Goal: Task Accomplishment & Management: Use online tool/utility

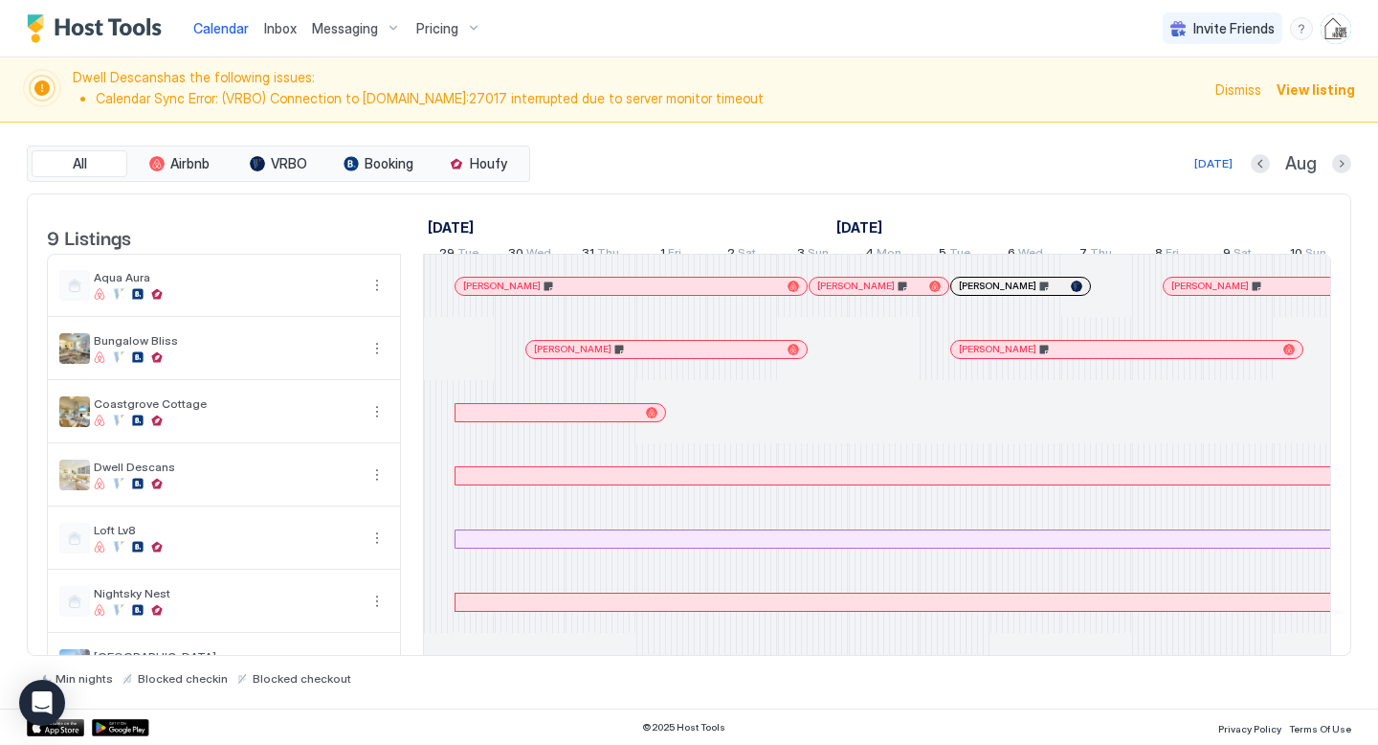
scroll to position [0, 1063]
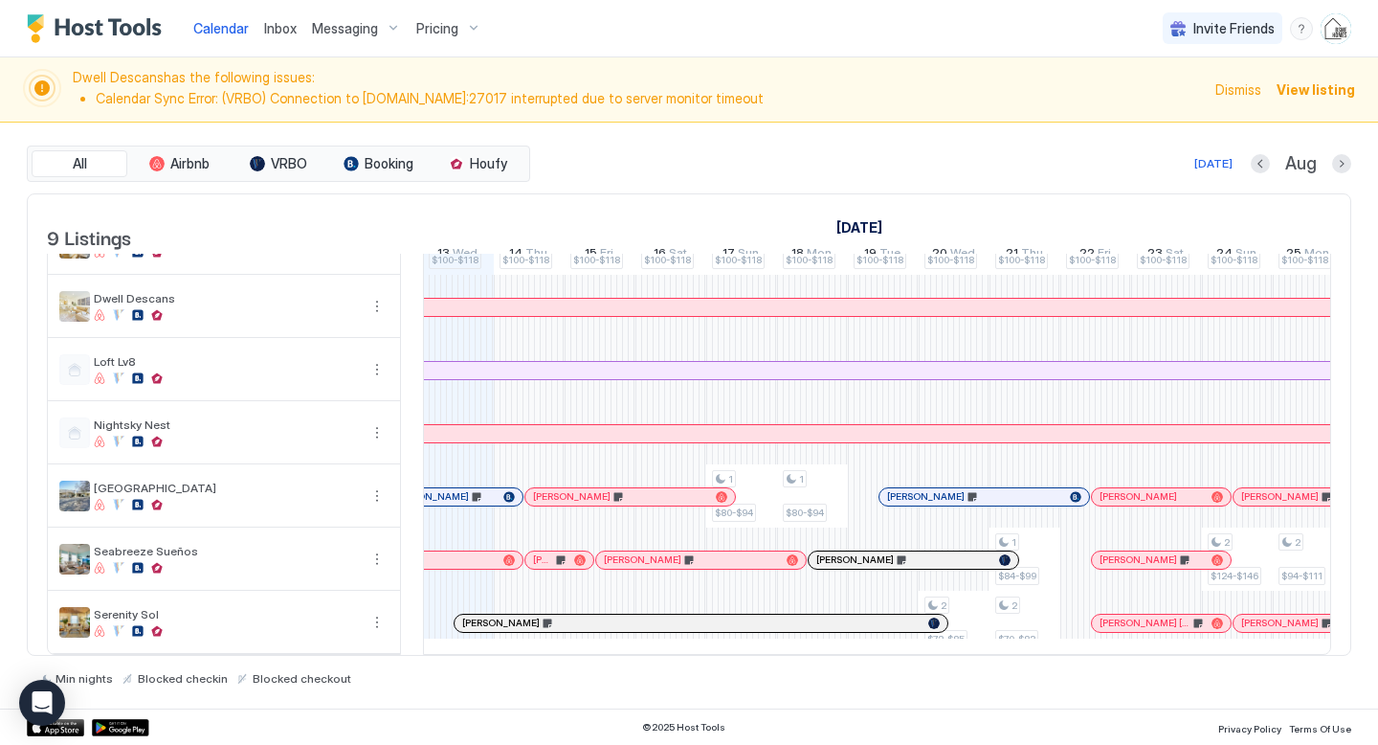
click at [285, 32] on span "Inbox" at bounding box center [280, 28] width 33 height 16
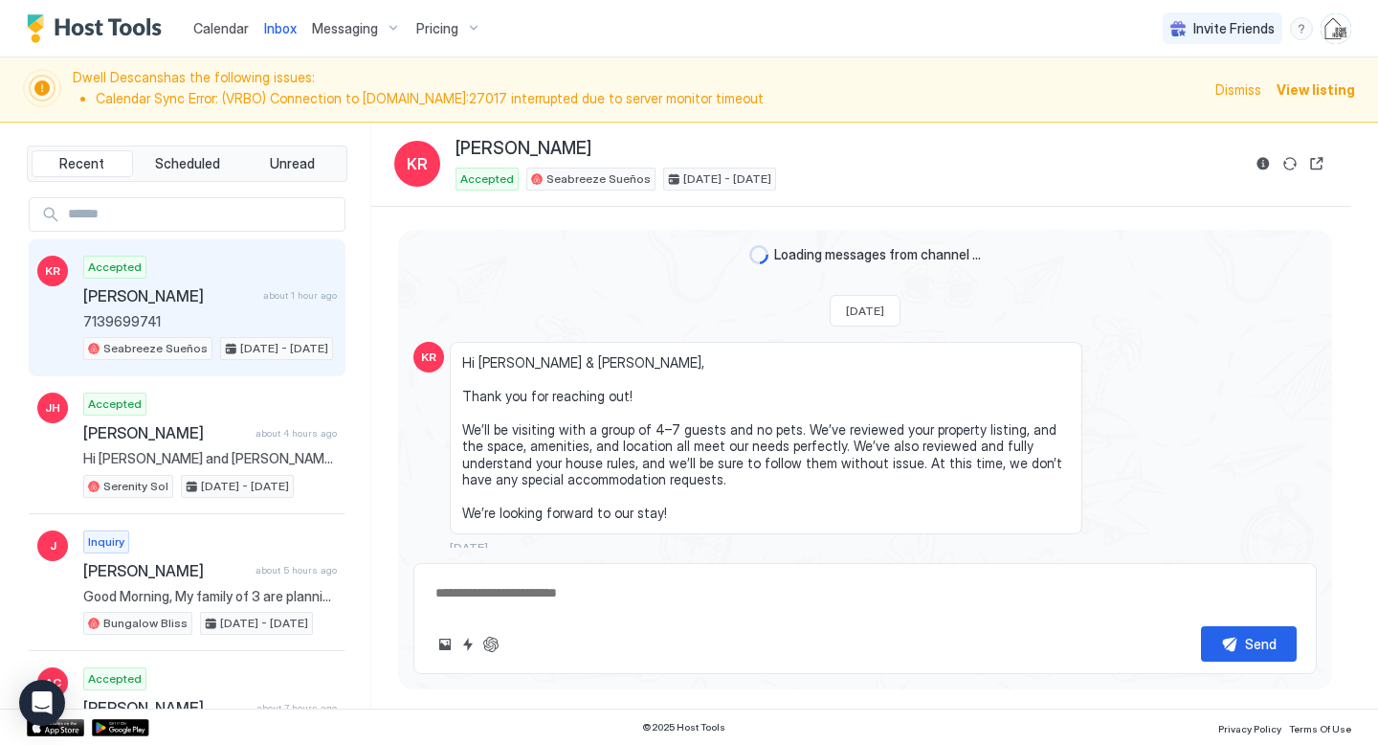
scroll to position [3351, 0]
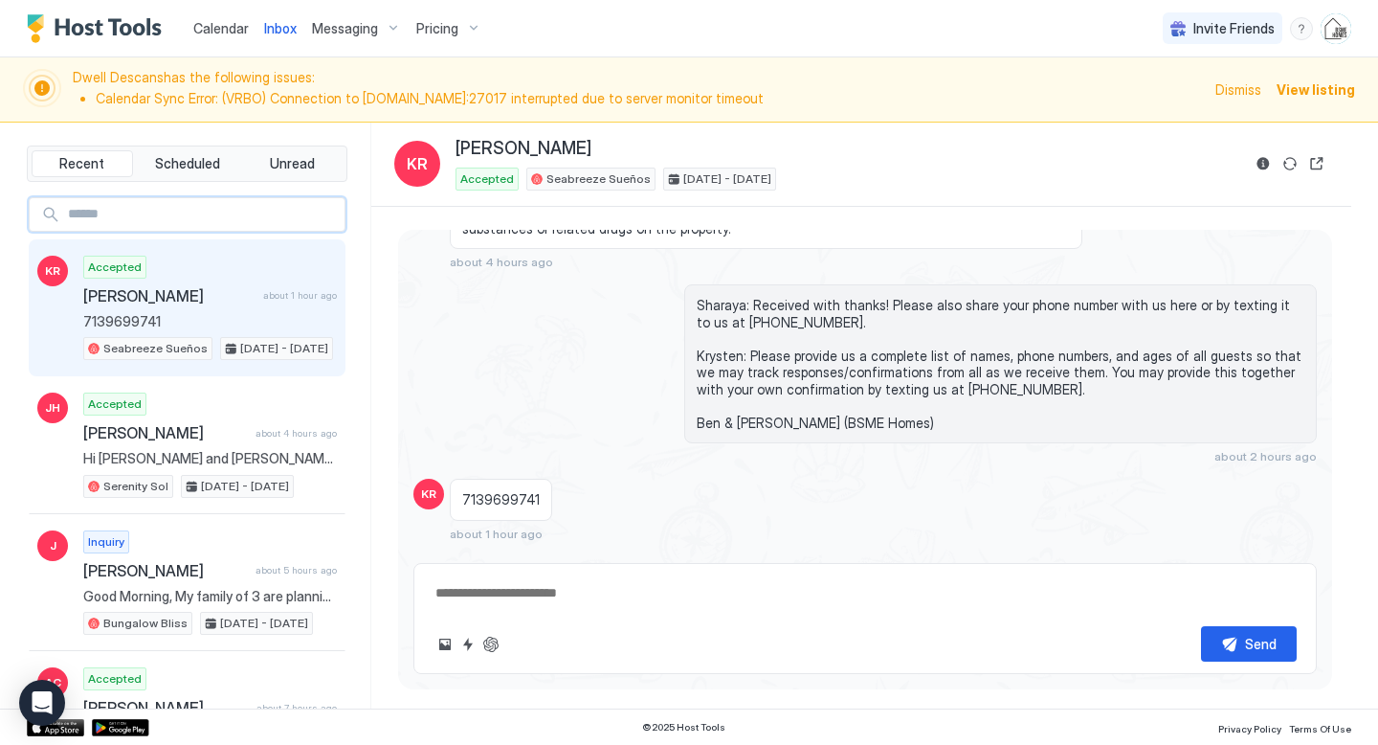
click at [229, 217] on input "Input Field" at bounding box center [202, 214] width 284 height 33
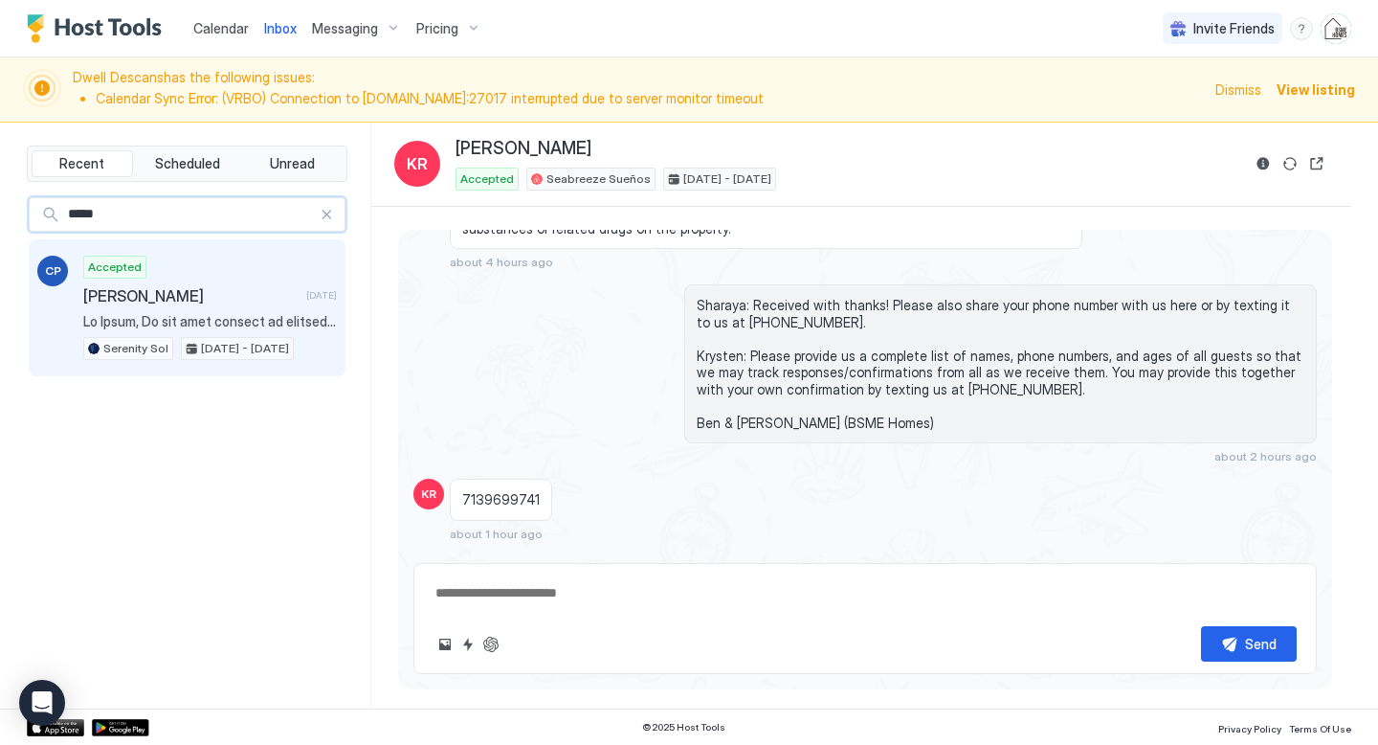
type input "*****"
click at [207, 284] on div "Accepted [PERSON_NAME] [DATE] Serenity Sol [DATE] - [DATE]" at bounding box center [210, 308] width 254 height 105
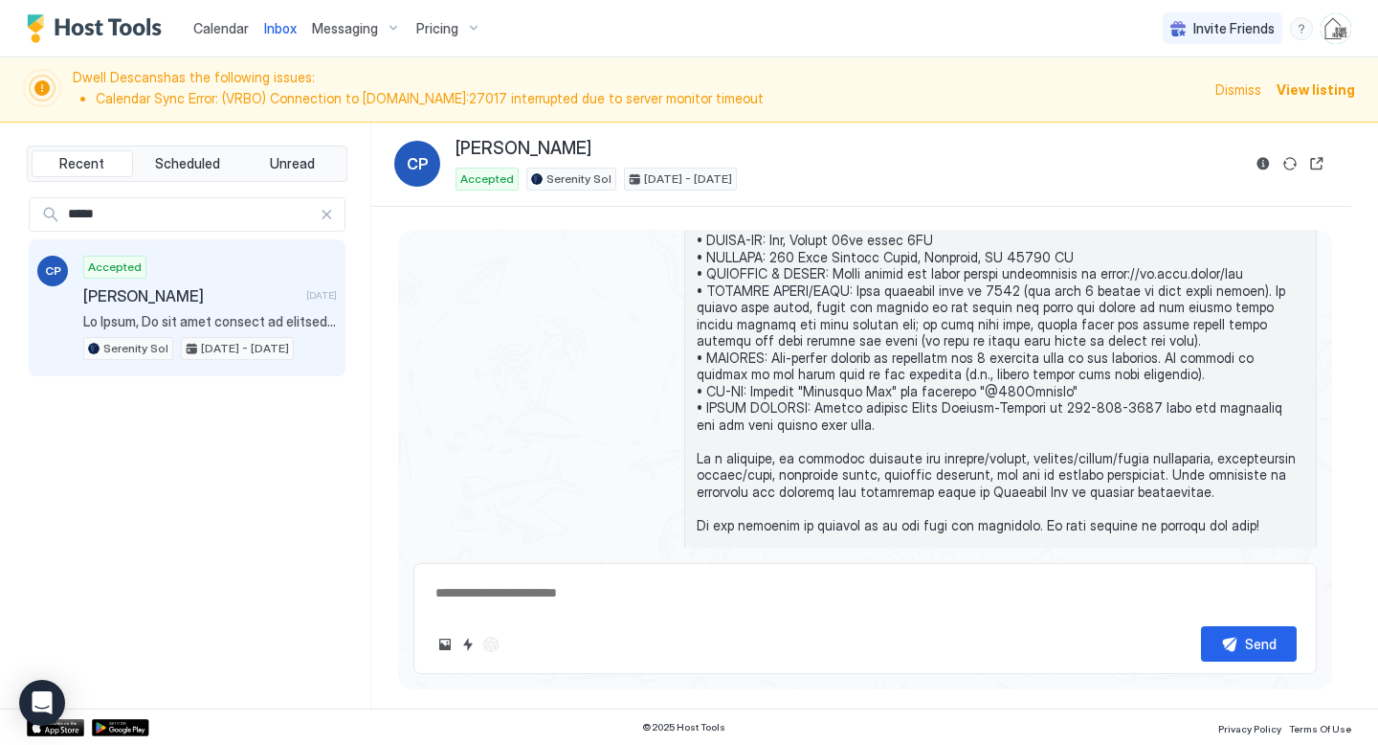
scroll to position [1904, 0]
